Goal: Task Accomplishment & Management: Manage account settings

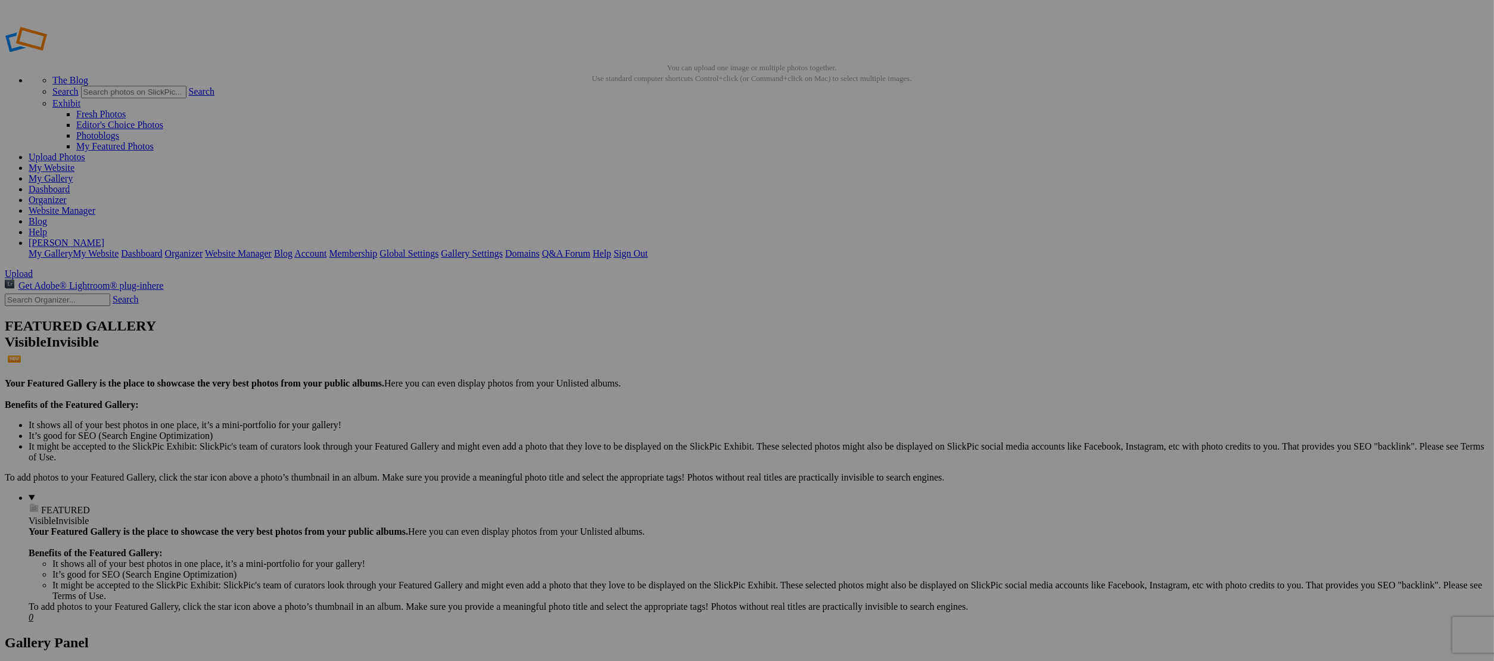
click at [712, 347] on input "text" at bounding box center [654, 353] width 130 height 13
type input "[GEOGRAPHIC_DATA]"
click at [640, 390] on link "Create" at bounding box center [627, 395] width 25 height 10
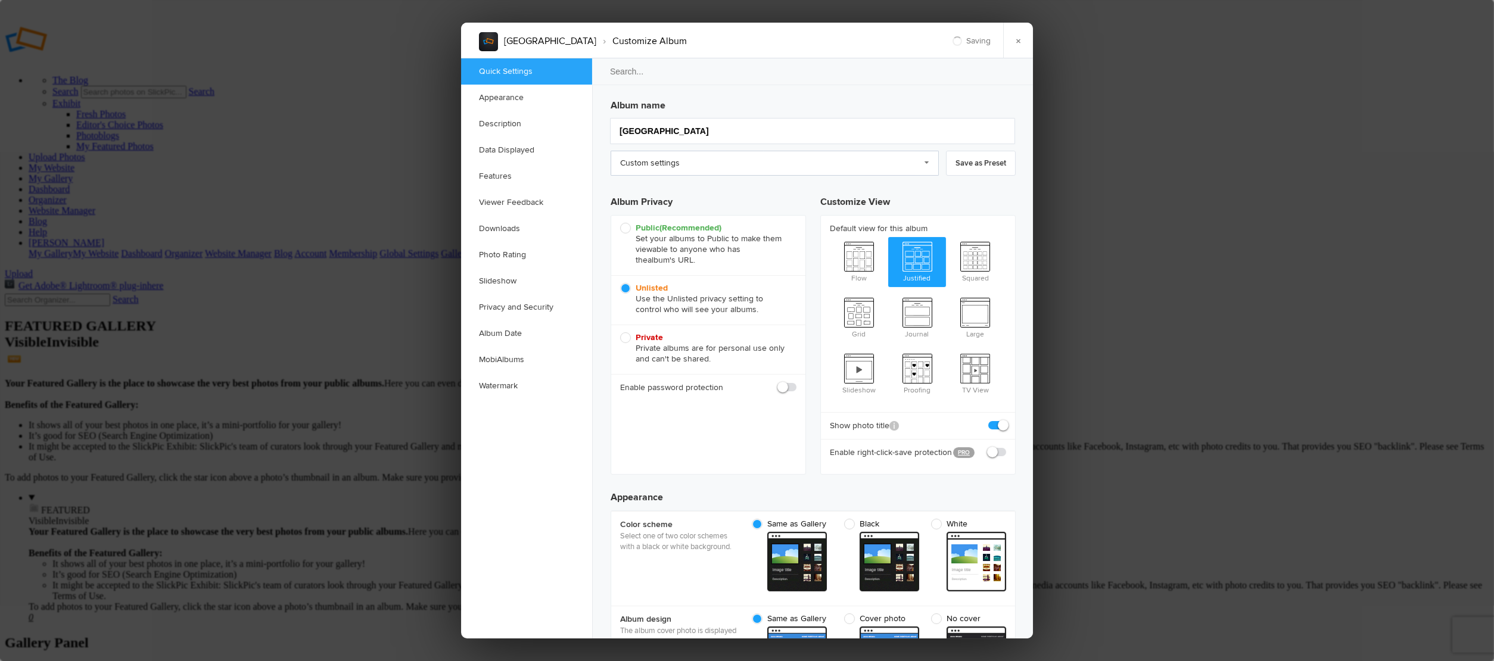
click at [687, 171] on link "Custom settings" at bounding box center [775, 163] width 328 height 25
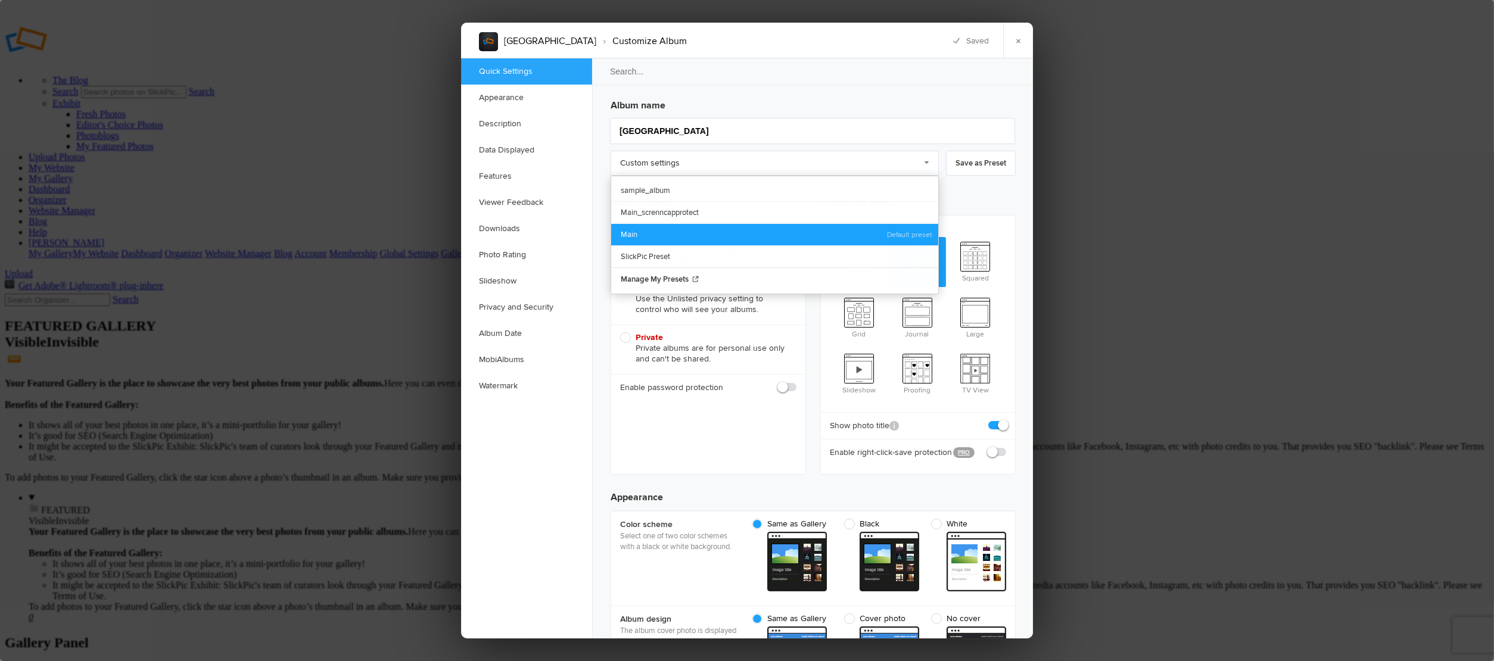
click at [652, 229] on link "Main" at bounding box center [774, 234] width 327 height 22
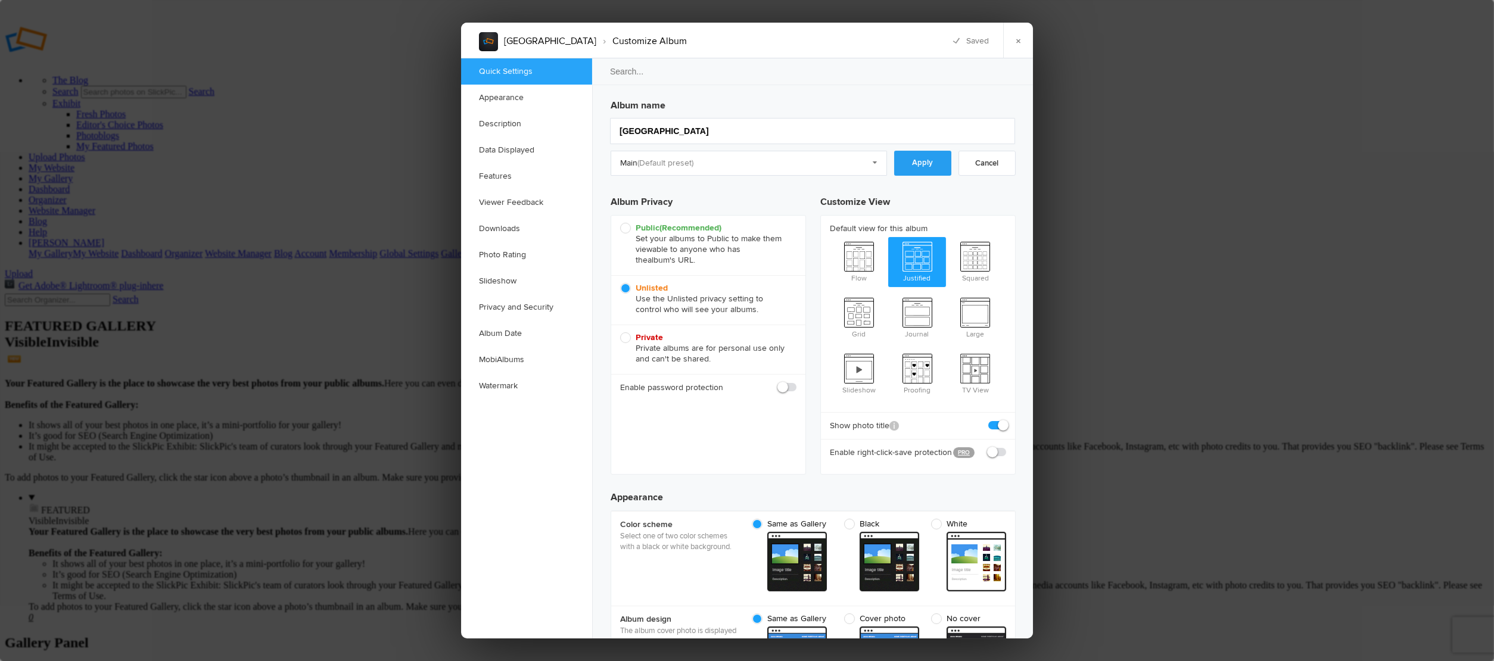
click at [919, 165] on link "Apply" at bounding box center [922, 163] width 57 height 25
checkbox input "true"
click at [1014, 37] on link "×" at bounding box center [1018, 41] width 30 height 36
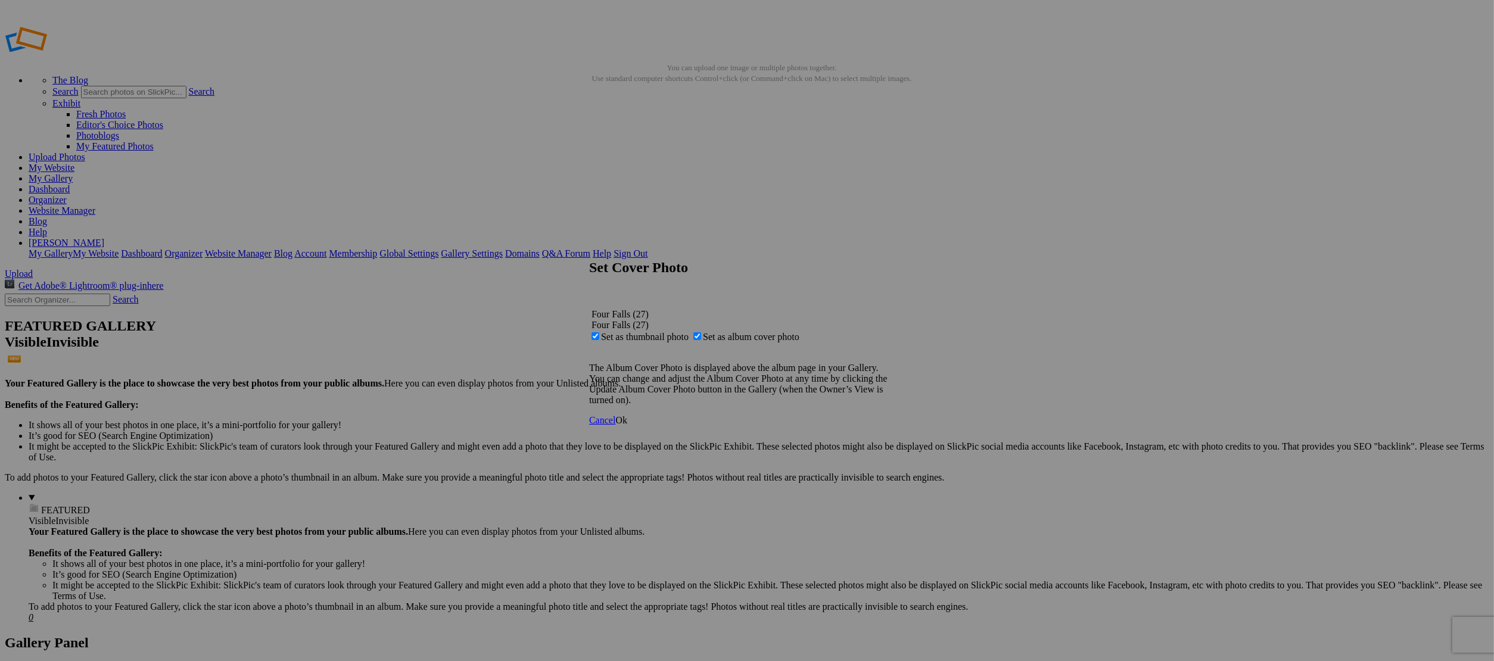
click at [627, 425] on span "Ok" at bounding box center [621, 420] width 12 height 10
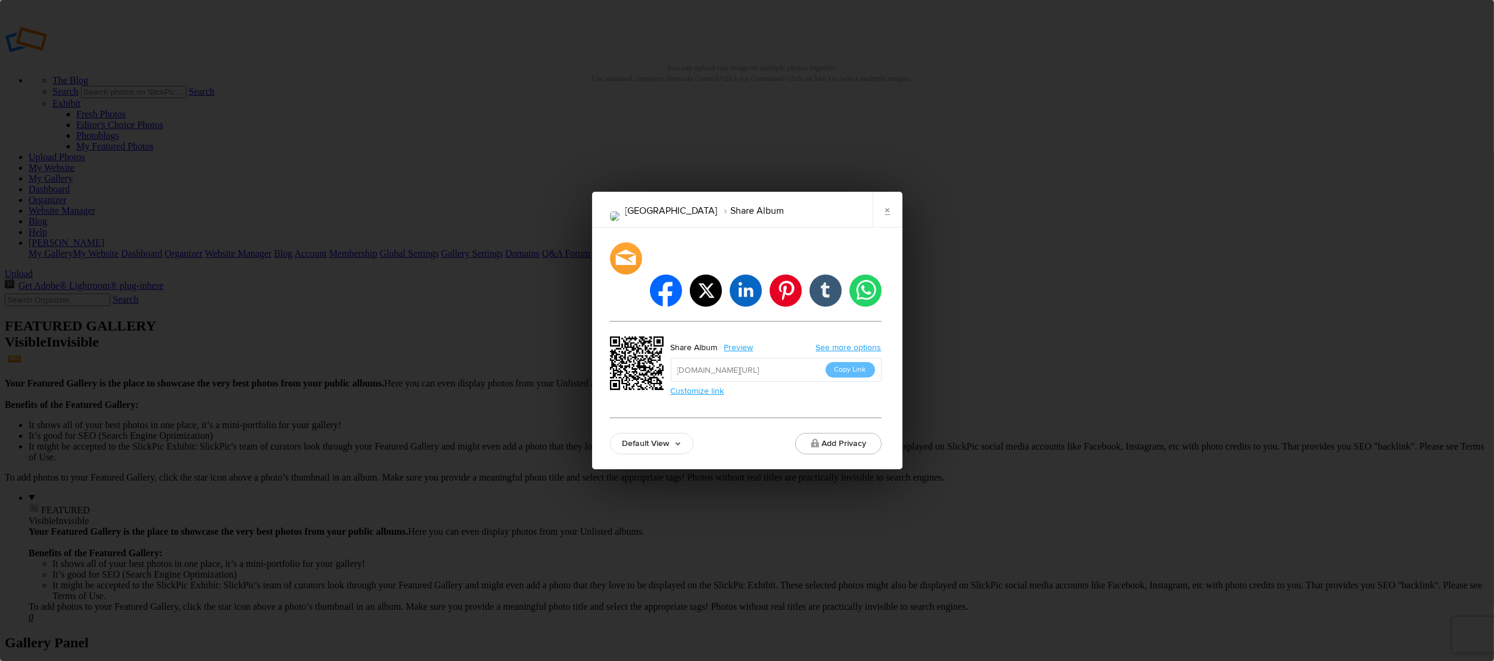
drag, startPoint x: 843, startPoint y: 352, endPoint x: 848, endPoint y: 346, distance: 8.1
click at [844, 362] on button "Copy Link" at bounding box center [850, 369] width 49 height 15
click at [885, 228] on link "×" at bounding box center [888, 210] width 30 height 36
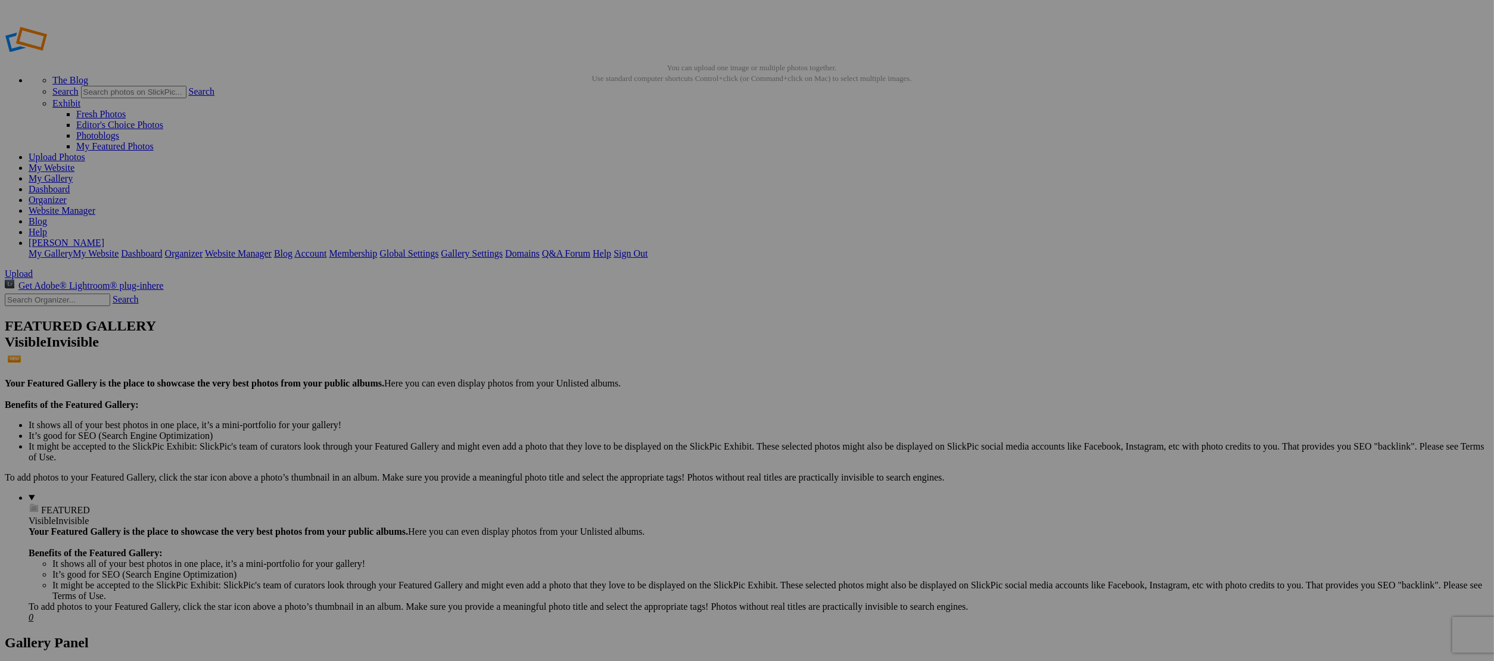
click at [696, 347] on input "text" at bounding box center [654, 353] width 130 height 13
type input "[PERSON_NAME]"
click at [640, 390] on link "Create" at bounding box center [627, 395] width 25 height 10
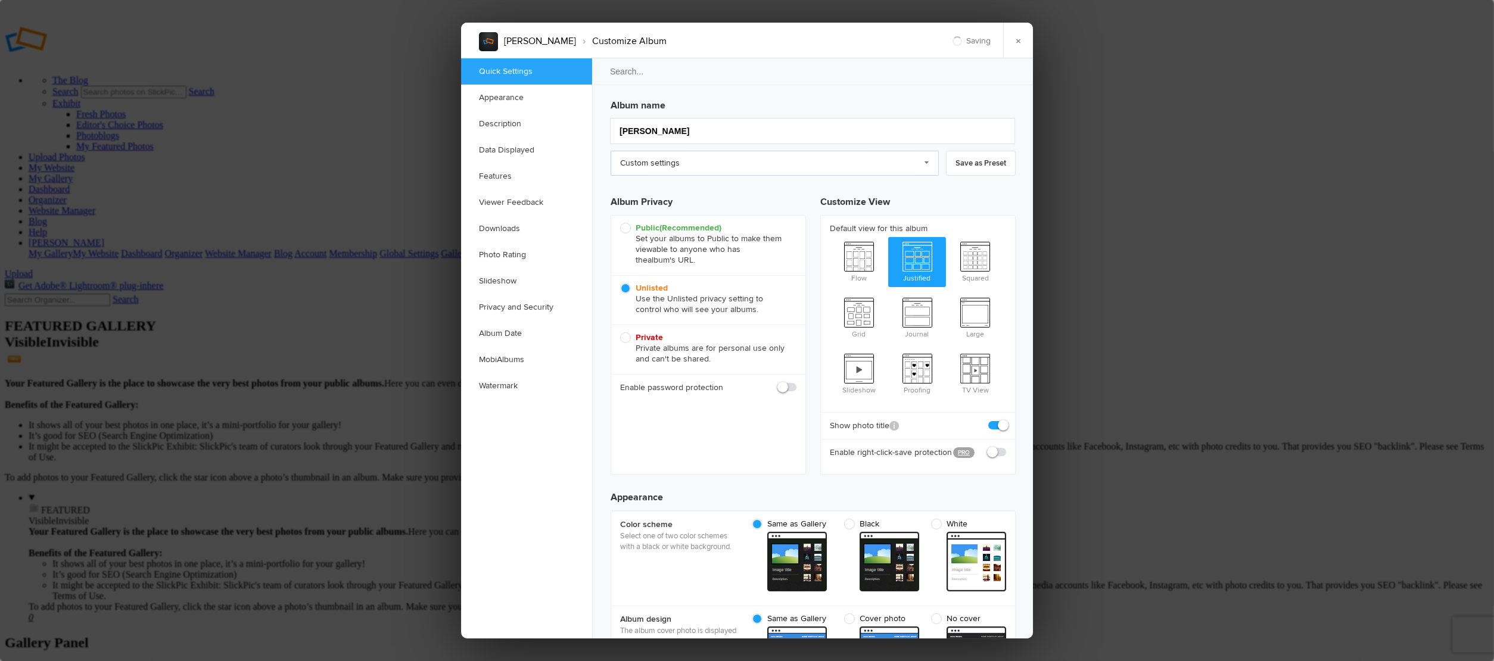
click at [738, 169] on link "Custom settings" at bounding box center [775, 163] width 328 height 25
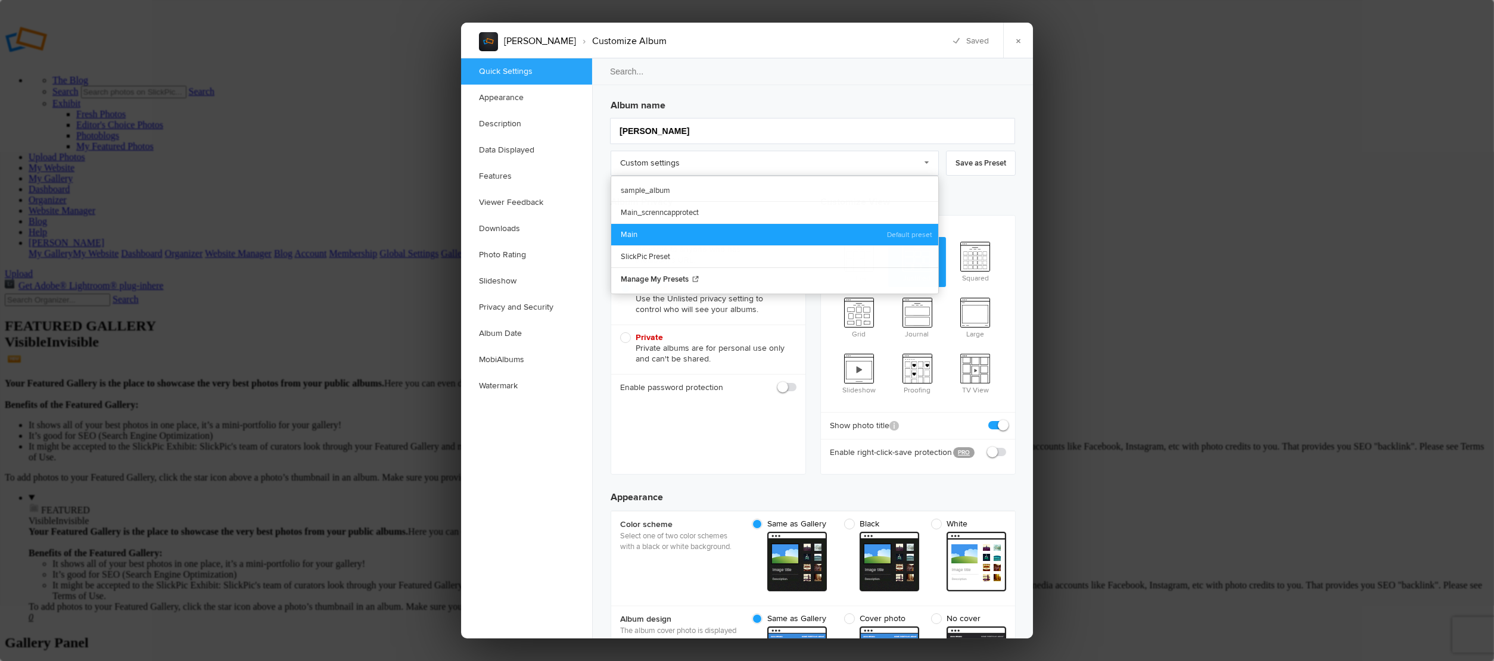
click at [684, 223] on link "Main" at bounding box center [774, 234] width 327 height 22
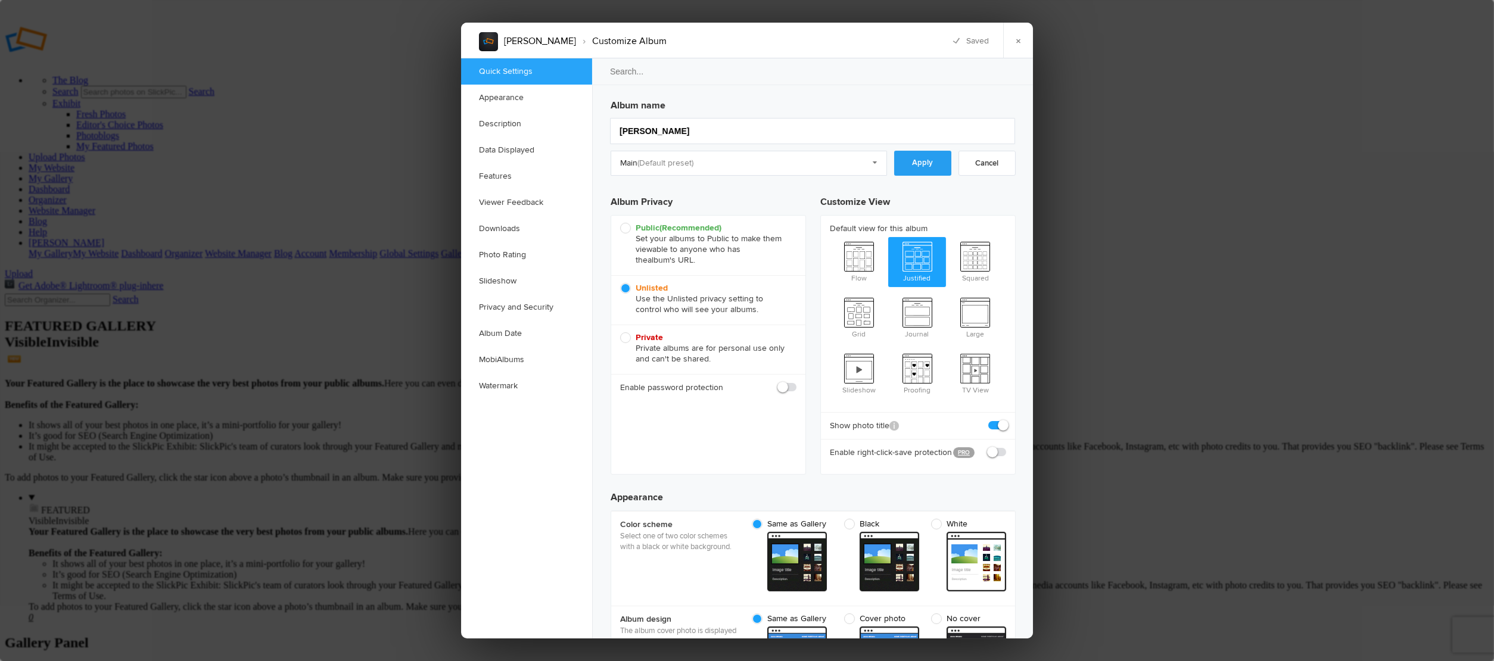
click link "Apply"
checkbox input "true"
click link "×"
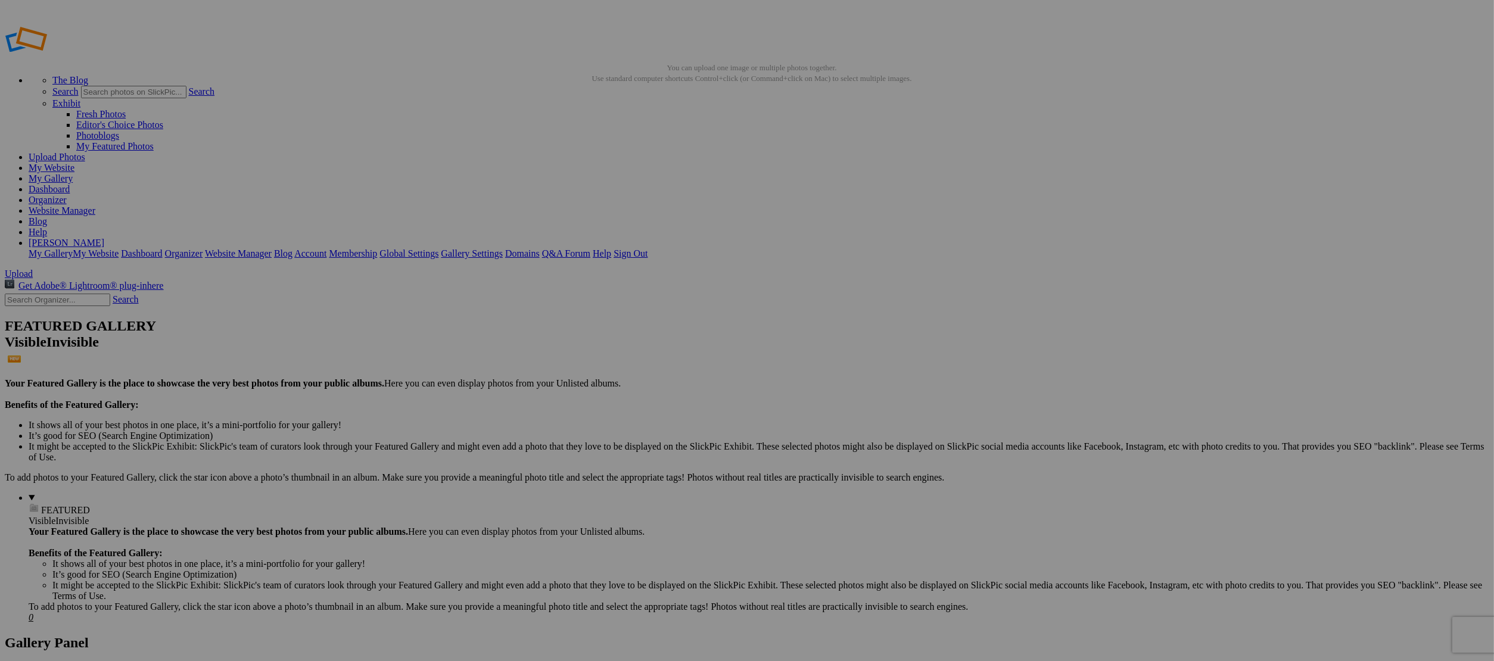
click link "Upload now!"
type input "[PERSON_NAME]"
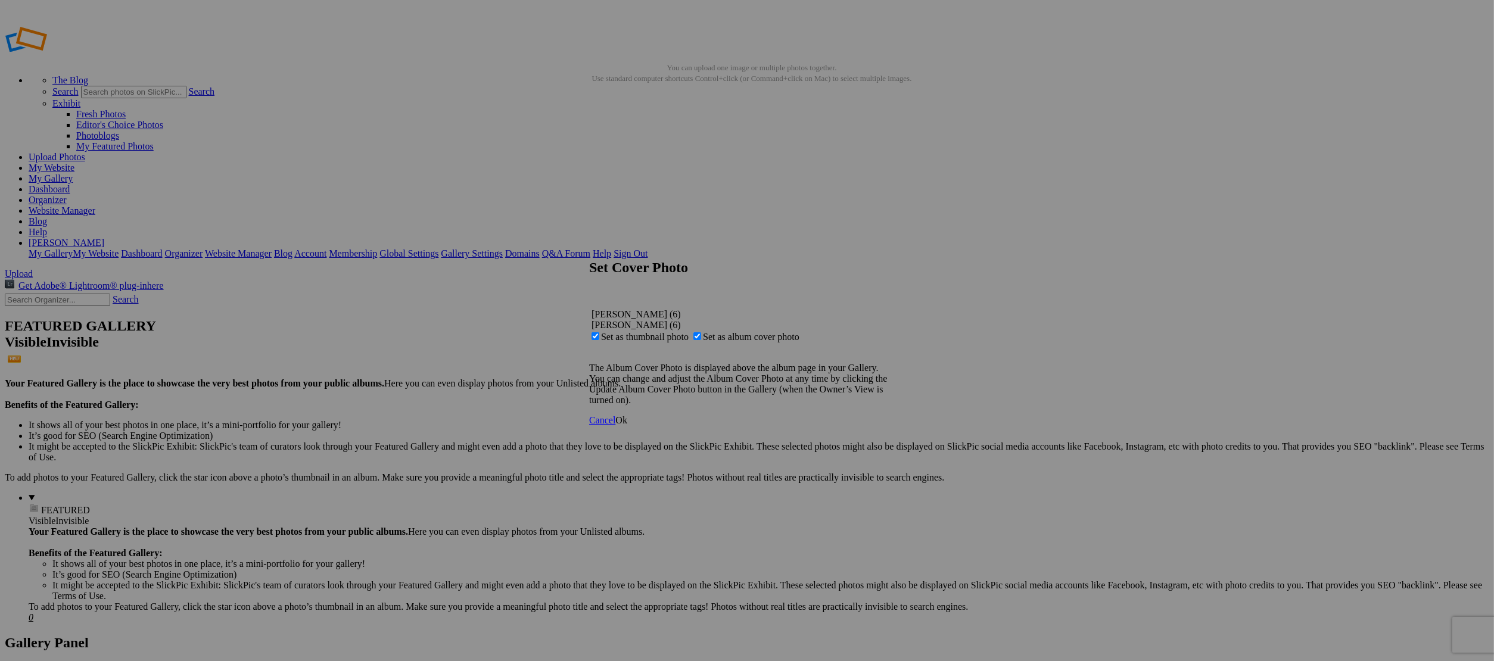
click at [627, 425] on span "Ok" at bounding box center [621, 420] width 12 height 10
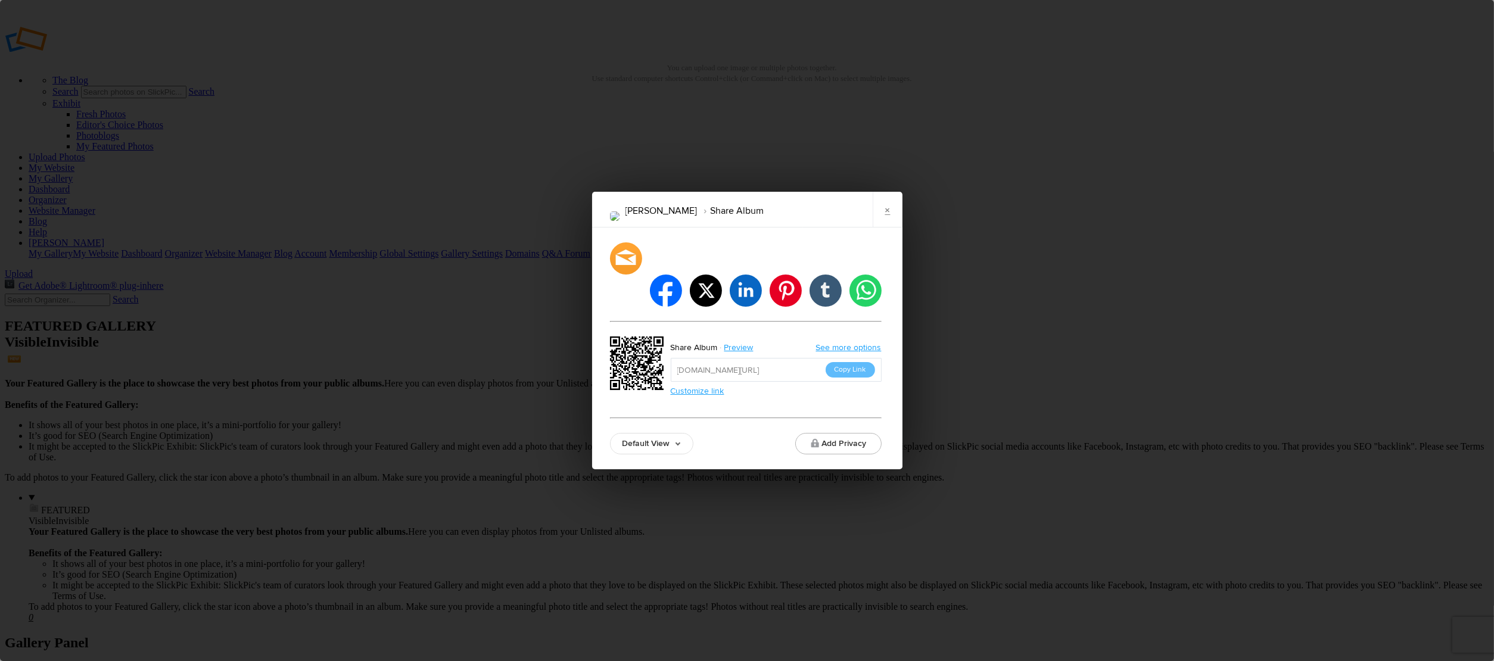
drag, startPoint x: 842, startPoint y: 349, endPoint x: 846, endPoint y: 332, distance: 17.2
click at [842, 362] on button "Copy Link" at bounding box center [850, 369] width 49 height 15
click at [881, 228] on link "×" at bounding box center [888, 210] width 30 height 36
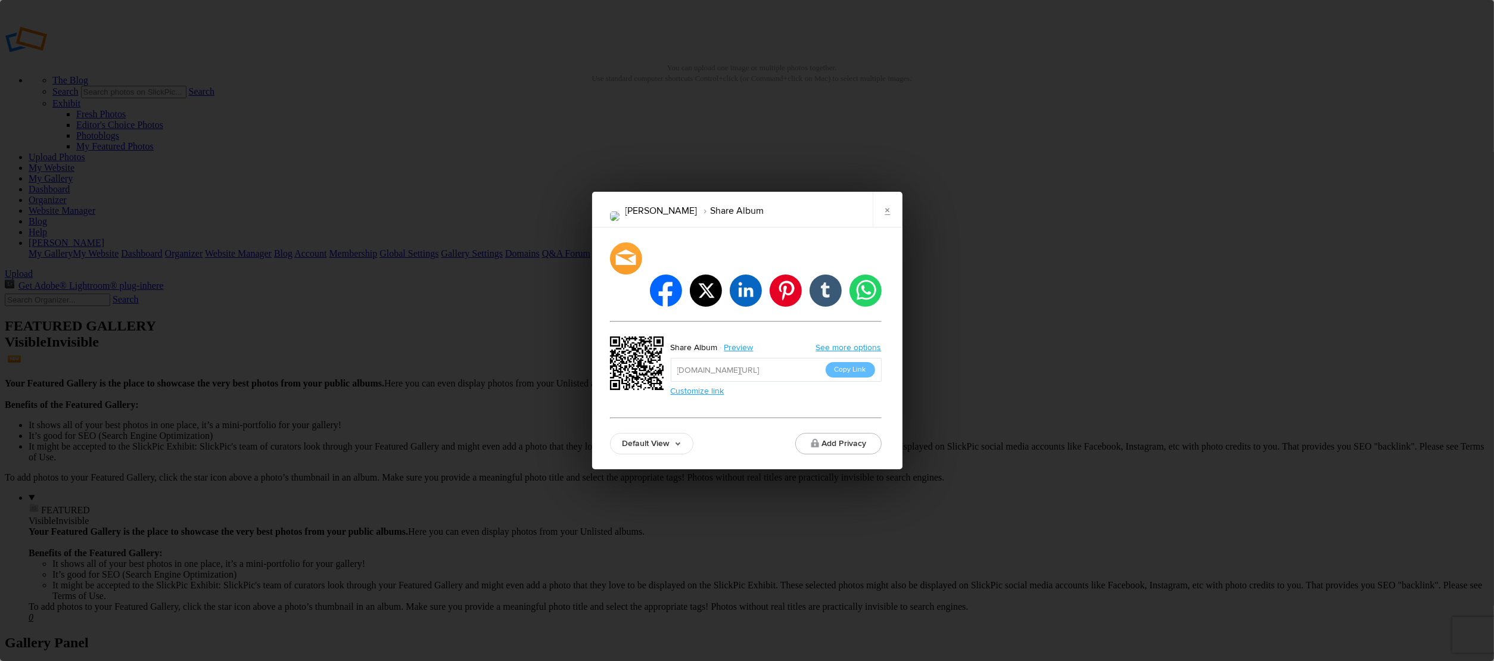
drag, startPoint x: 842, startPoint y: 352, endPoint x: 845, endPoint y: 343, distance: 10.2
click at [843, 362] on button "Copy Link" at bounding box center [850, 369] width 49 height 15
click at [879, 228] on link "×" at bounding box center [888, 210] width 30 height 36
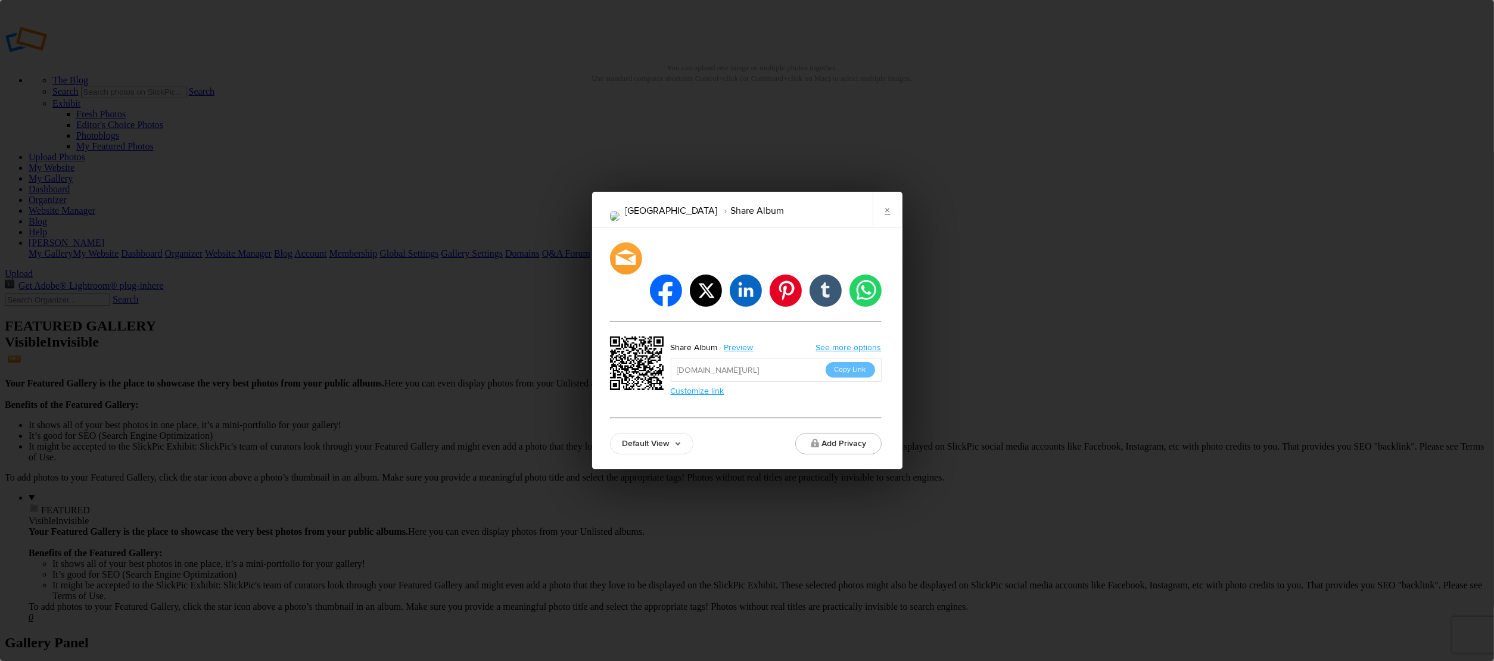
drag, startPoint x: 846, startPoint y: 351, endPoint x: 849, endPoint y: 343, distance: 8.7
click at [847, 362] on button "Copy Link" at bounding box center [850, 369] width 49 height 15
click at [885, 228] on link "×" at bounding box center [888, 210] width 30 height 36
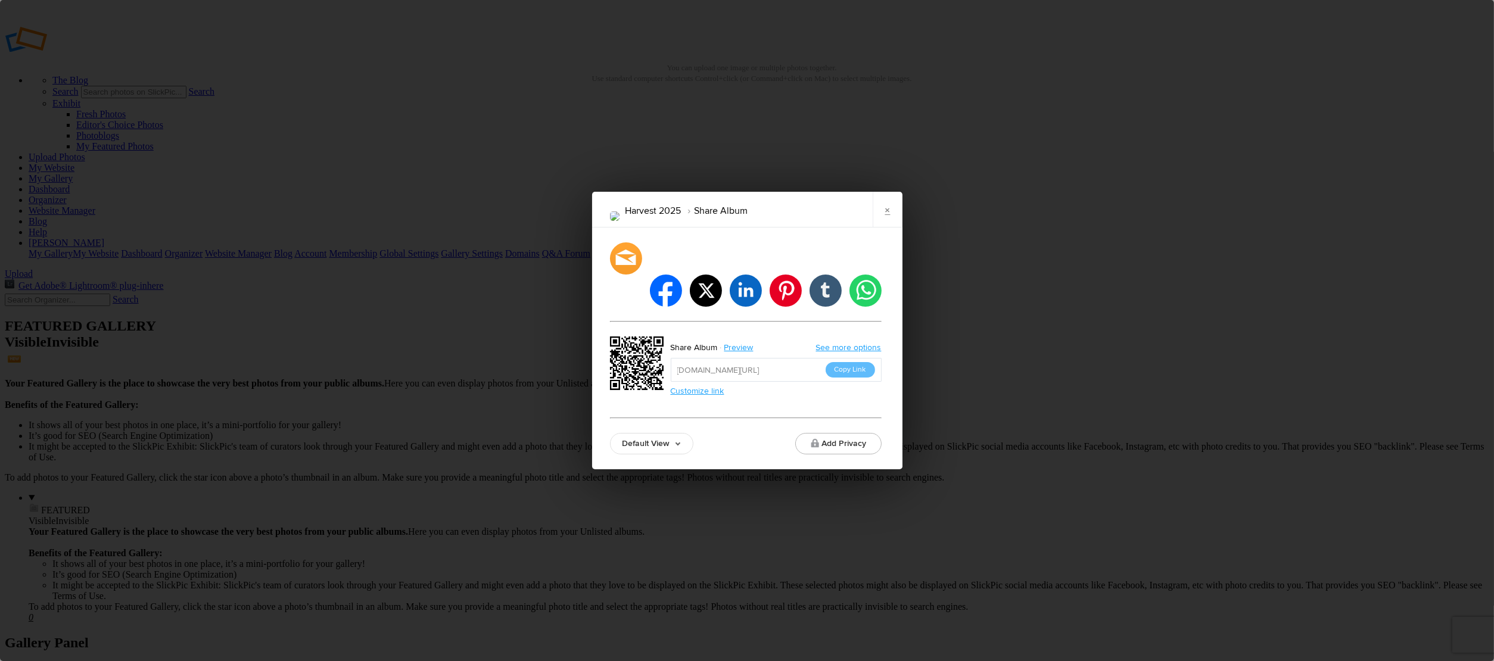
drag, startPoint x: 844, startPoint y: 356, endPoint x: 845, endPoint y: 343, distance: 13.2
click at [844, 362] on button "Copy Link" at bounding box center [850, 369] width 49 height 15
drag, startPoint x: 882, startPoint y: 224, endPoint x: 957, endPoint y: 233, distance: 76.2
click at [883, 224] on link "×" at bounding box center [888, 210] width 30 height 36
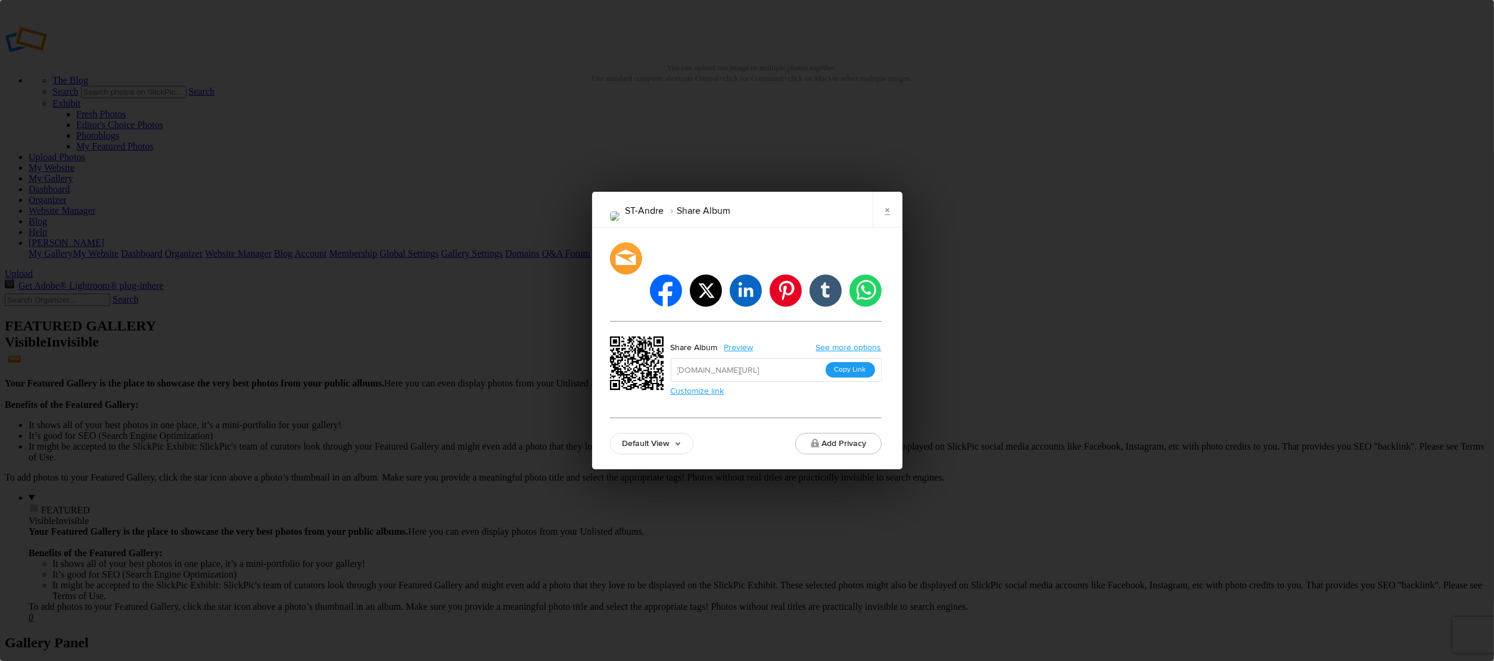
click at [854, 362] on button "Copy Link" at bounding box center [850, 369] width 49 height 15
click at [885, 228] on link "×" at bounding box center [888, 210] width 30 height 36
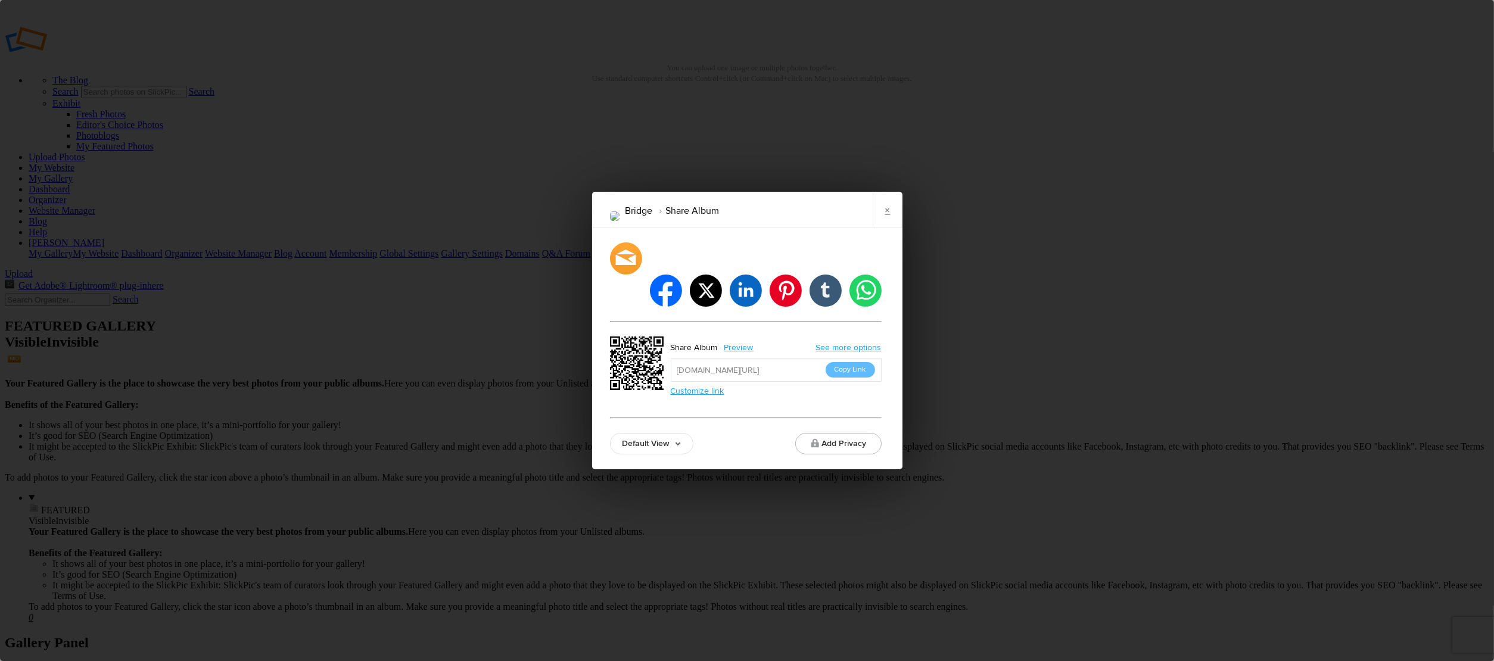
drag, startPoint x: 844, startPoint y: 352, endPoint x: 852, endPoint y: 323, distance: 29.8
click at [844, 362] on button "Copy Link" at bounding box center [850, 369] width 49 height 15
click at [889, 228] on link "×" at bounding box center [888, 210] width 30 height 36
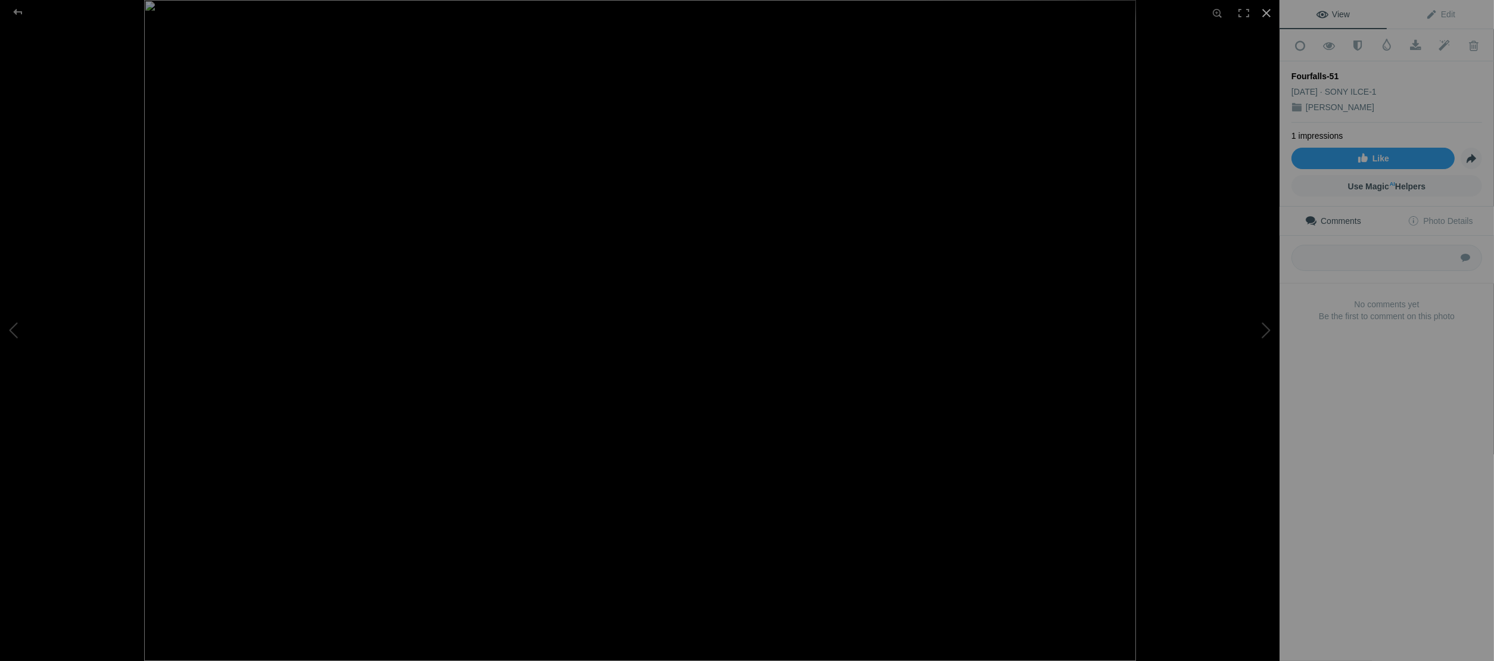
click at [1266, 10] on div at bounding box center [1266, 13] width 26 height 26
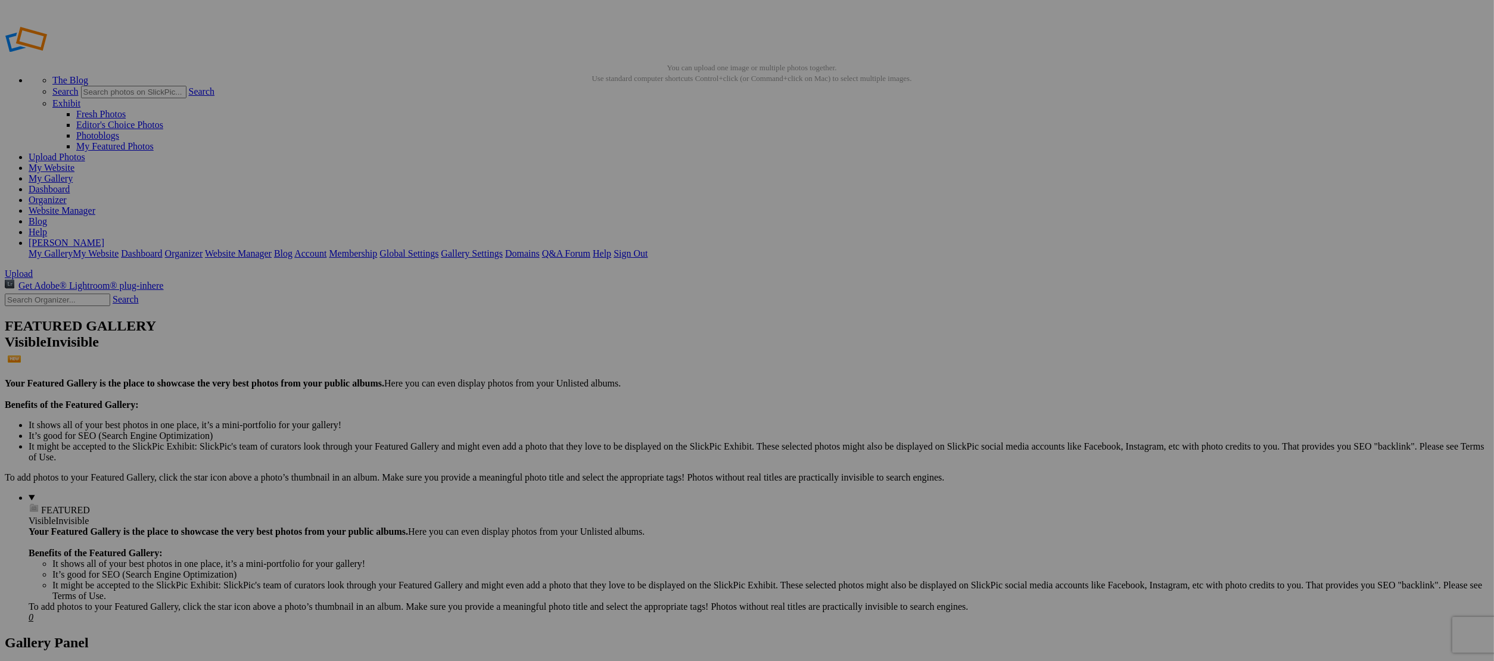
drag, startPoint x: 858, startPoint y: 406, endPoint x: 856, endPoint y: 400, distance: 6.2
click at [668, 406] on span "Yes" at bounding box center [661, 409] width 14 height 10
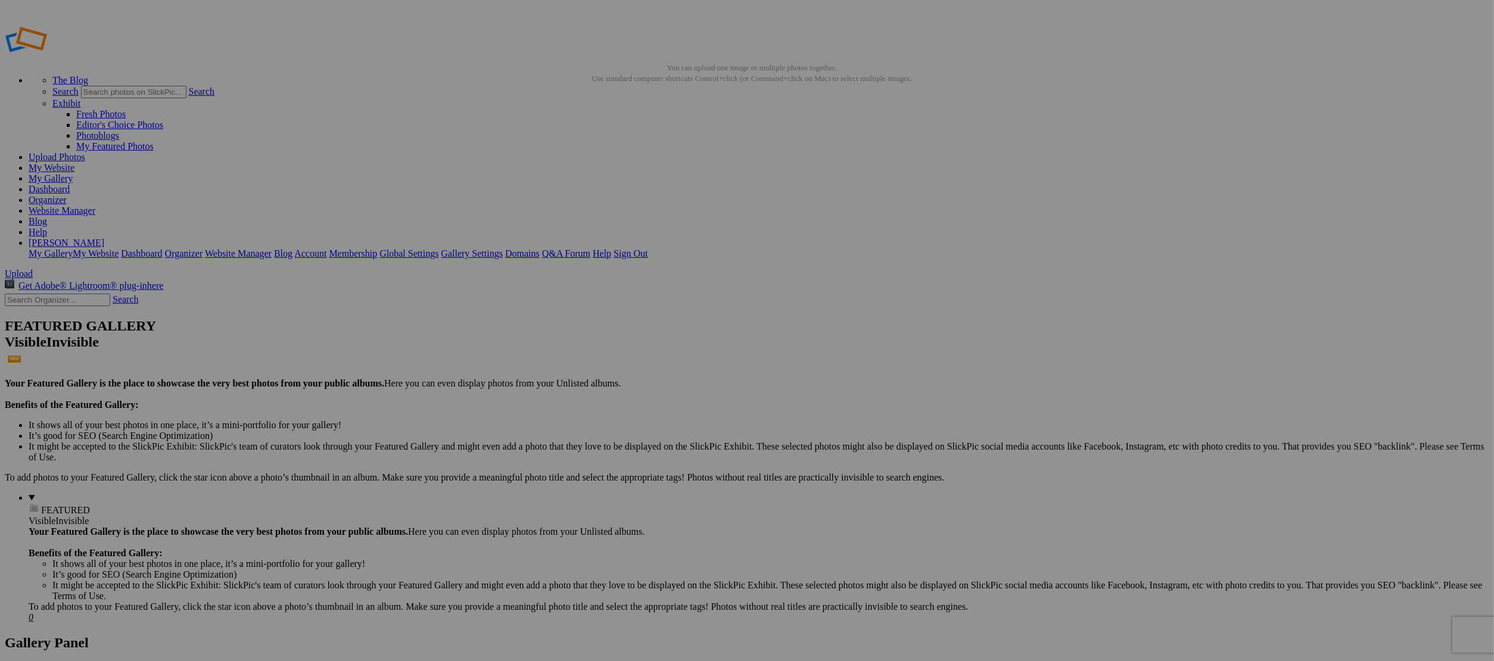
drag, startPoint x: 385, startPoint y: 291, endPoint x: 418, endPoint y: 291, distance: 32.2
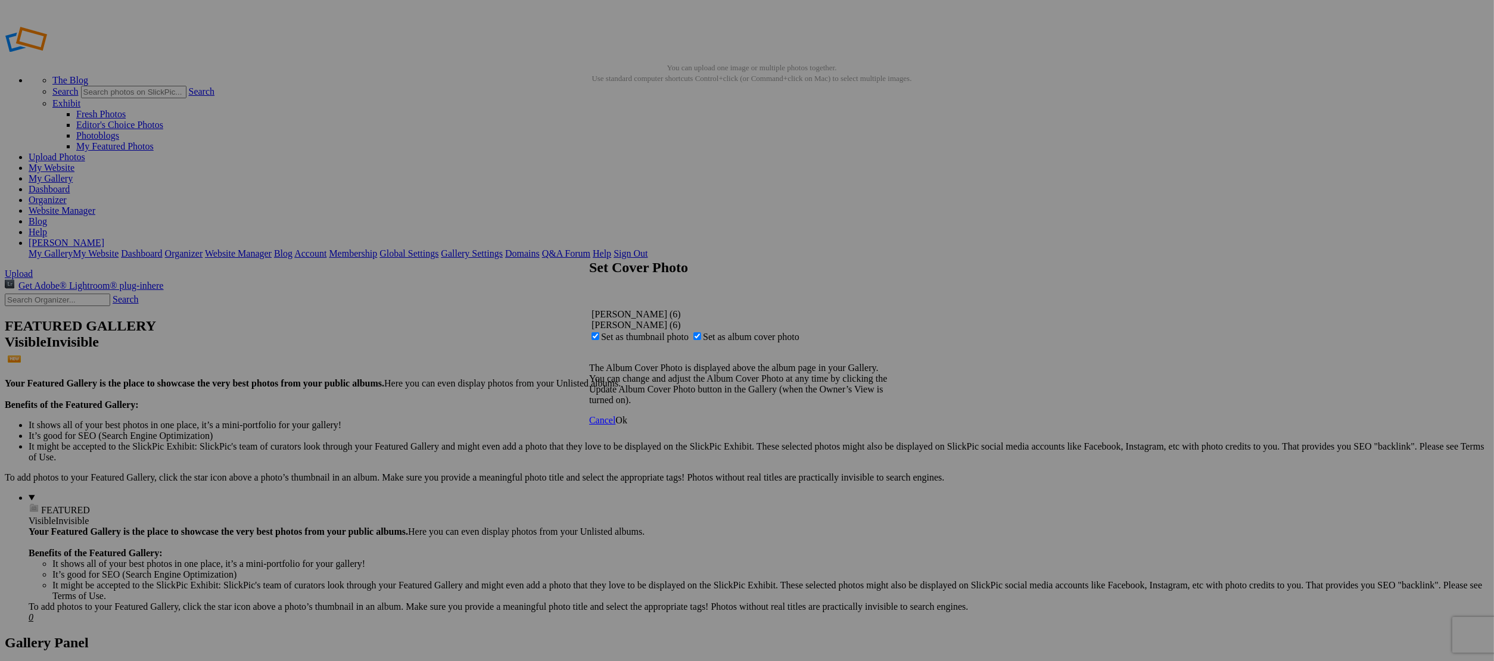
click at [627, 425] on span "Ok" at bounding box center [621, 420] width 12 height 10
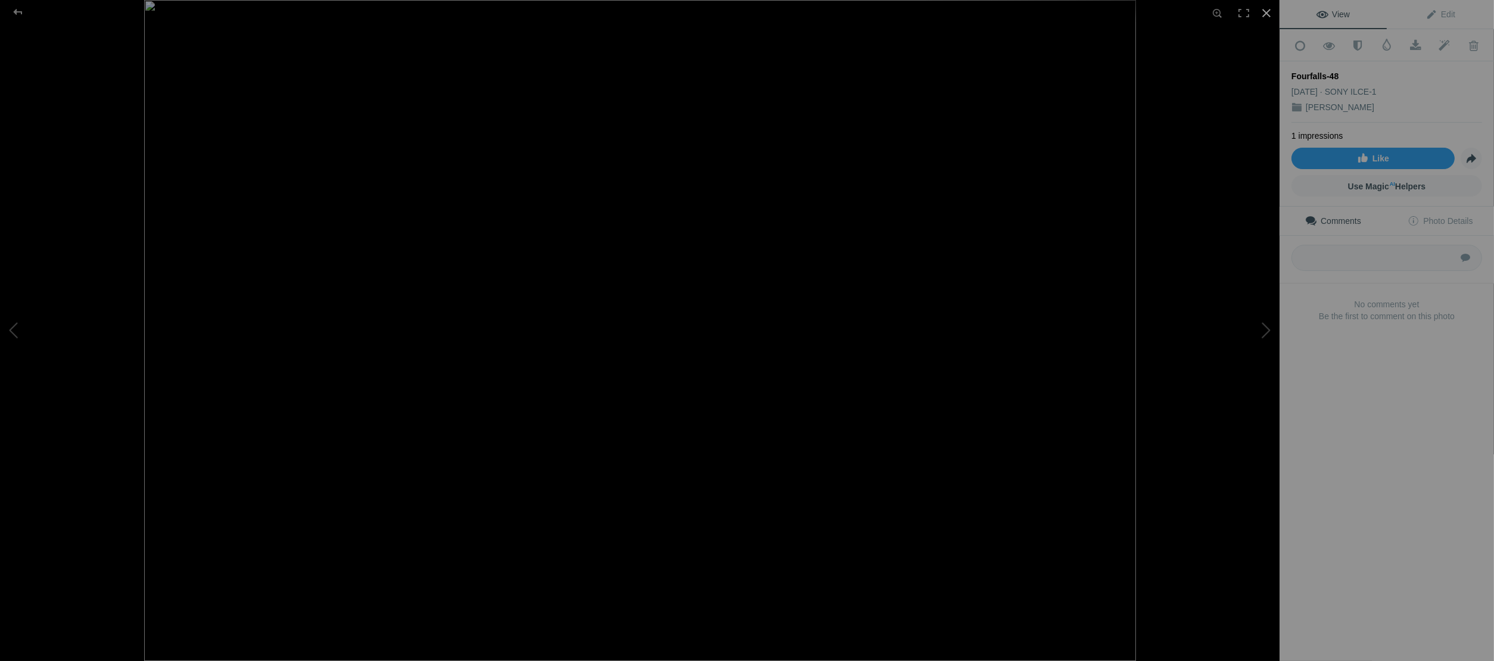
click at [1269, 12] on div at bounding box center [1266, 13] width 26 height 26
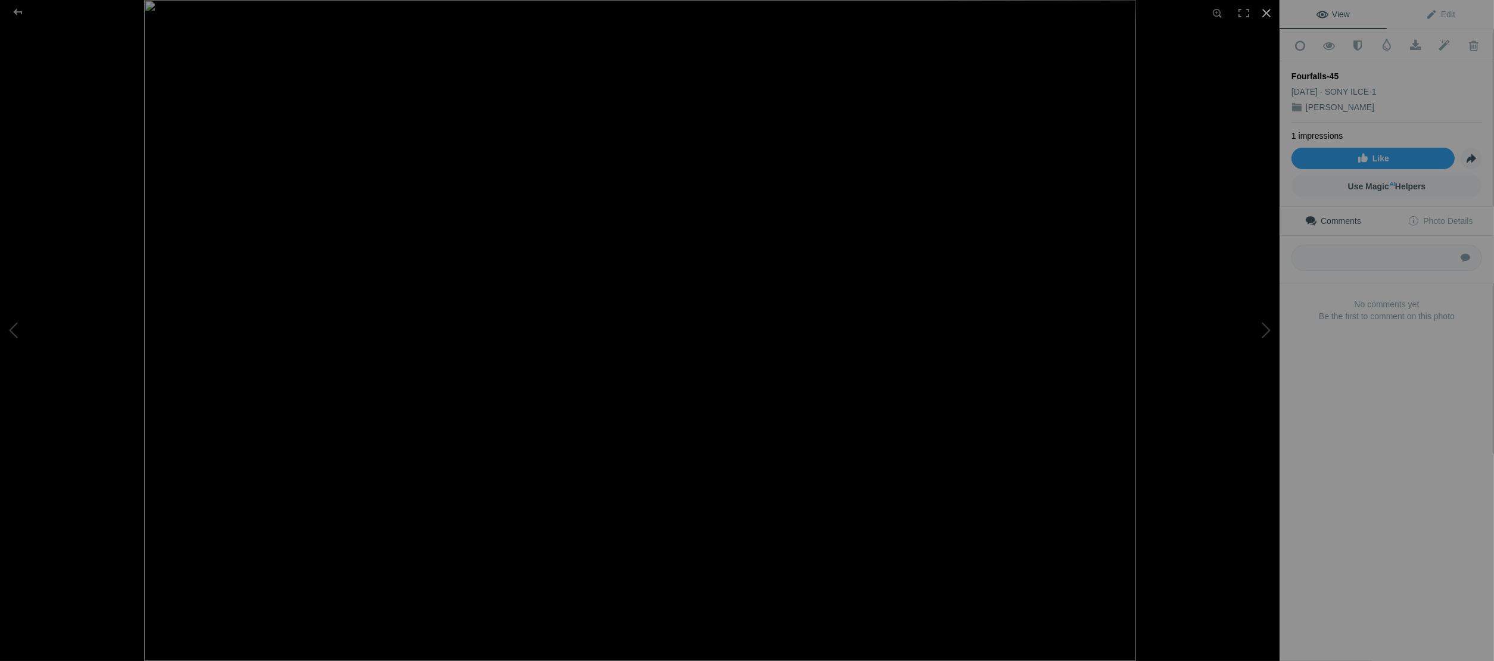
click at [1262, 12] on div at bounding box center [1266, 13] width 26 height 26
